Goal: Task Accomplishment & Management: Manage account settings

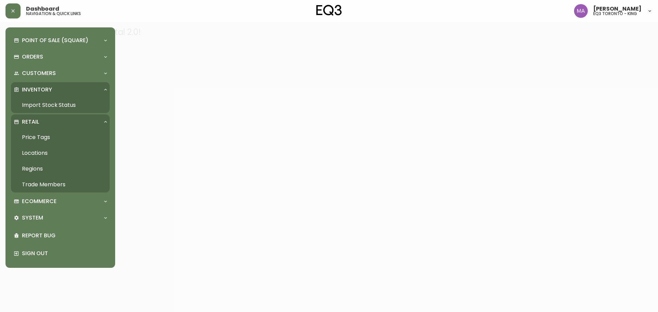
click at [49, 186] on link "Trade Members" at bounding box center [60, 185] width 99 height 16
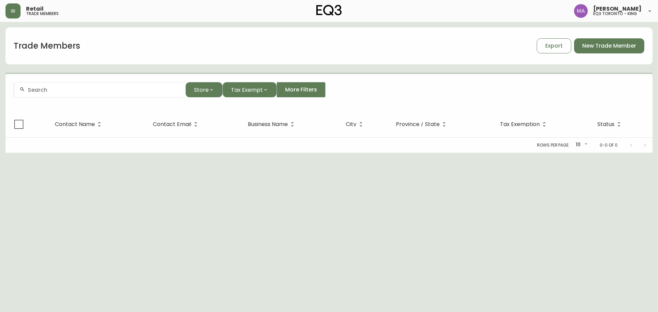
click at [114, 86] on div at bounding box center [99, 89] width 171 height 15
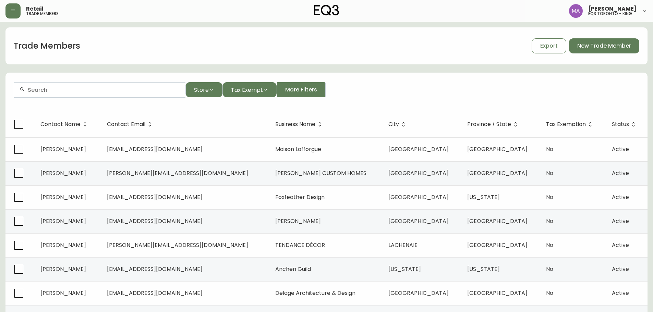
paste input "[EMAIL_ADDRESS][DOMAIN_NAME]>"
click at [75, 125] on span "[EMAIL_ADDRESS][DOMAIN_NAME]" at bounding box center [70, 127] width 96 height 8
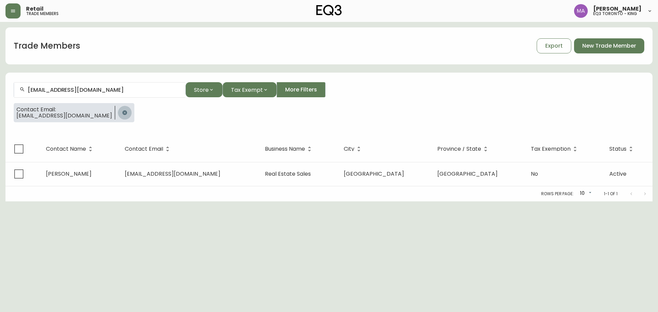
click at [122, 114] on icon "button" at bounding box center [124, 112] width 4 height 4
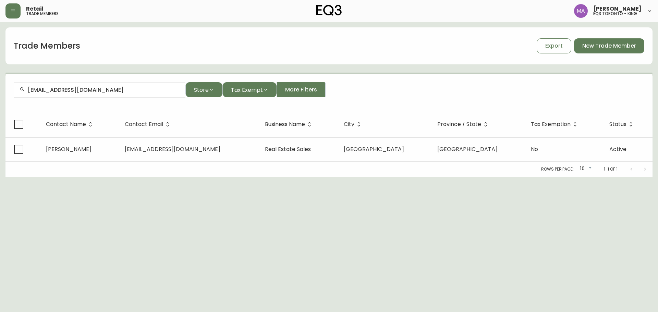
drag, startPoint x: 116, startPoint y: 94, endPoint x: 0, endPoint y: 2, distance: 148.1
click at [0, 2] on div "Retail trade members [PERSON_NAME] eq3 toronto - king Trade Members Export New …" at bounding box center [329, 88] width 658 height 177
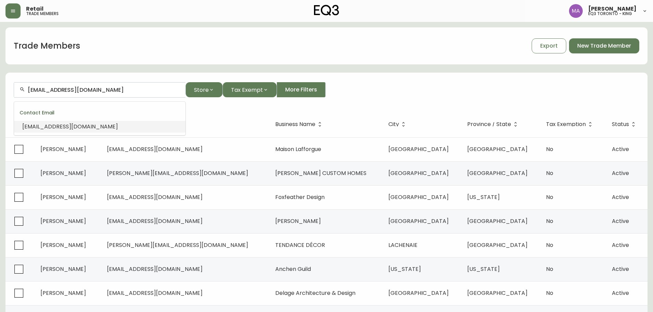
drag, startPoint x: 28, startPoint y: 70, endPoint x: 14, endPoint y: 66, distance: 15.1
click at [14, 66] on div "Trade Members Export New Trade Member [EMAIL_ADDRESS][DOMAIN_NAME] Store Tax Ex…" at bounding box center [326, 209] width 642 height 365
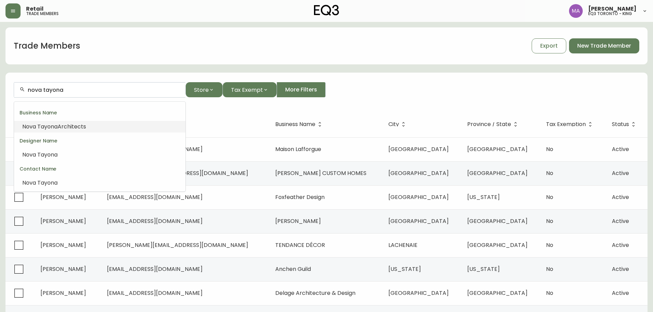
click at [96, 130] on li "Nova Tayona Architects" at bounding box center [99, 127] width 171 height 12
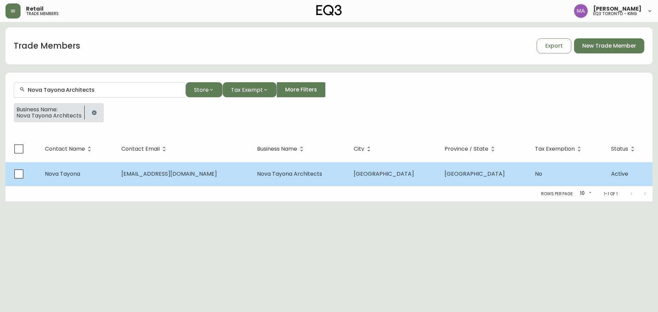
type input "Nova Tayona Architects"
click at [204, 178] on span "[EMAIL_ADDRESS][DOMAIN_NAME]" at bounding box center [169, 174] width 96 height 8
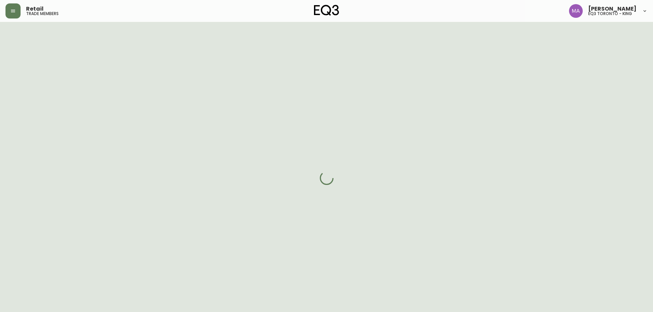
select select "ON"
select select "CA"
select select "CA_EN"
select select "Other"
select select "Architect"
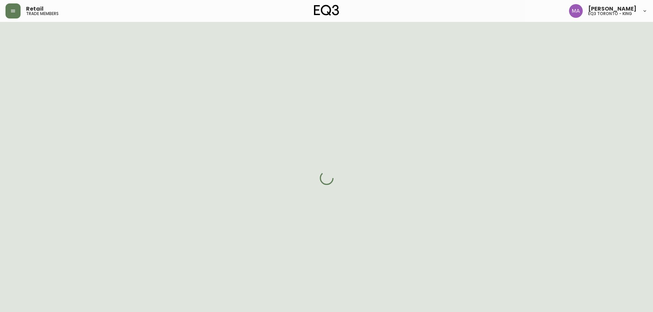
select select "cjw10z96r007p6gs0hn5531do"
select select "false"
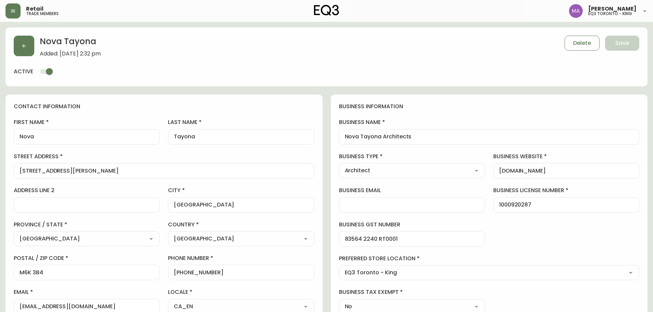
scroll to position [0, 0]
click at [456, 275] on select "Select - Store locations EQ3 [GEOGRAPHIC_DATA] EQ3 [GEOGRAPHIC_DATA] [GEOGRAPHI…" at bounding box center [489, 273] width 301 height 10
select select "cjw10z96q005b6gs00r6w7pwt"
click at [339, 268] on select "Select - Store locations EQ3 [GEOGRAPHIC_DATA] EQ3 [GEOGRAPHIC_DATA] [GEOGRAPHI…" at bounding box center [489, 273] width 301 height 10
type input "EQ3 [GEOGRAPHIC_DATA]"
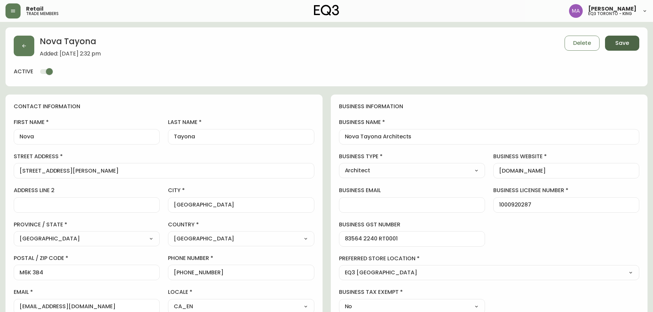
click at [616, 43] on span "Save" at bounding box center [622, 43] width 14 height 8
select select
type input "Other"
select select "Other"
